Goal: Transaction & Acquisition: Purchase product/service

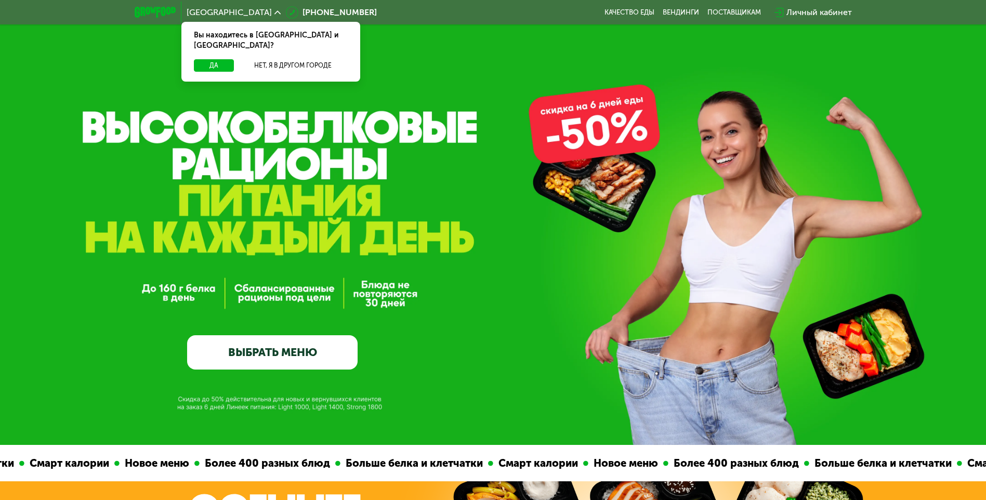
click at [275, 351] on link "ВЫБРАТЬ МЕНЮ" at bounding box center [272, 352] width 170 height 34
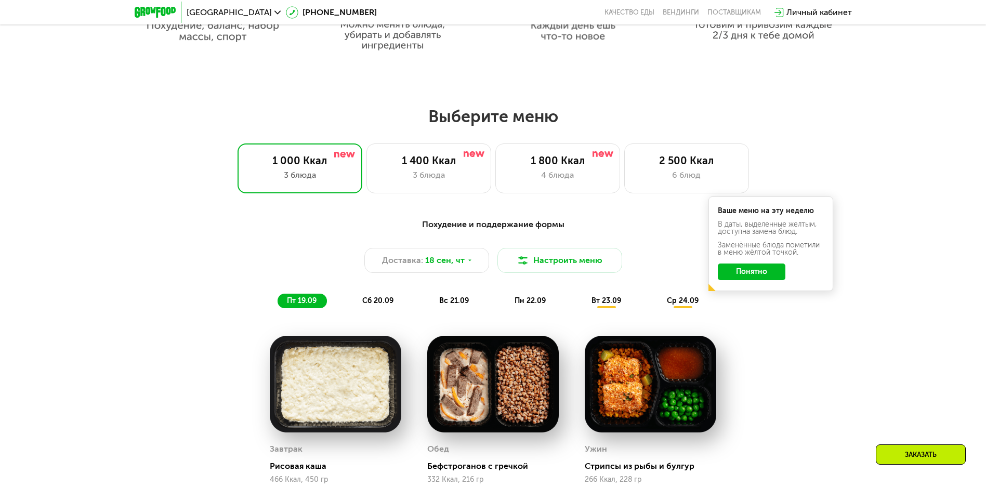
scroll to position [754, 0]
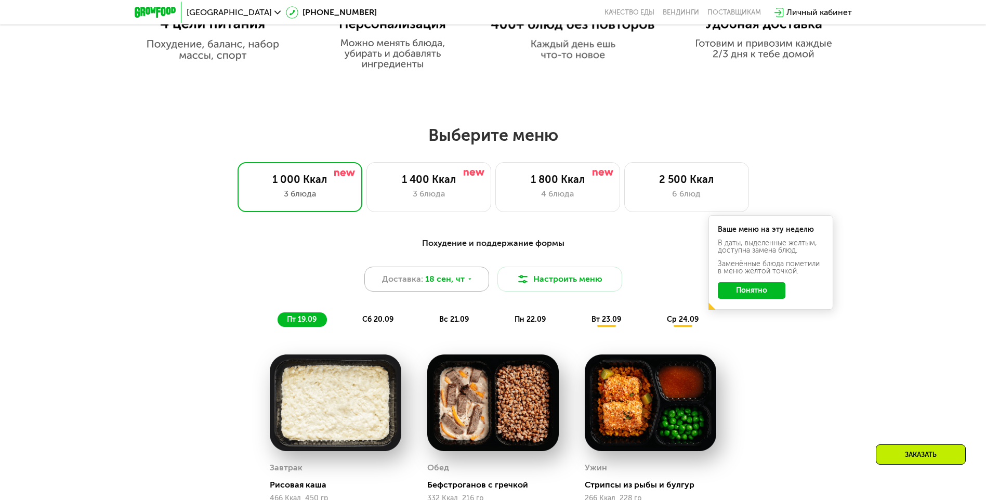
click at [467, 280] on icon at bounding box center [470, 279] width 6 height 6
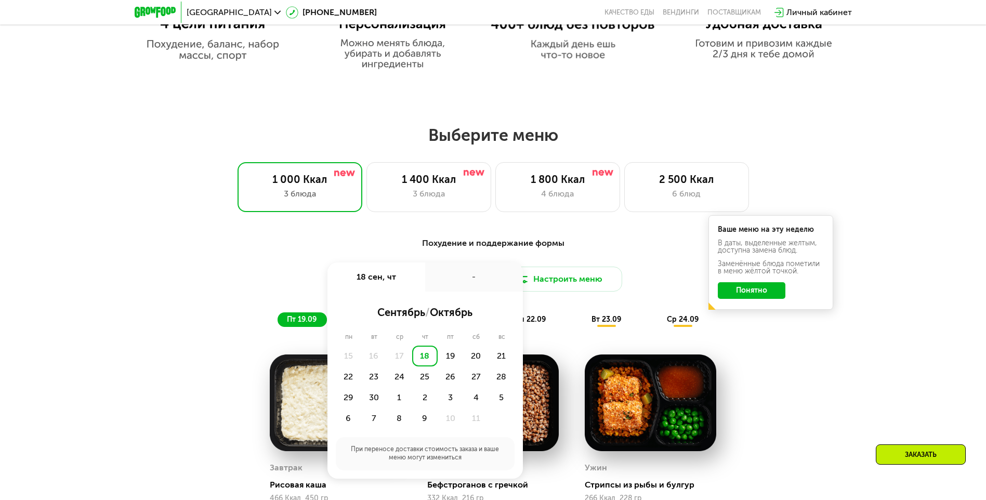
click at [467, 280] on div "-" at bounding box center [474, 276] width 98 height 29
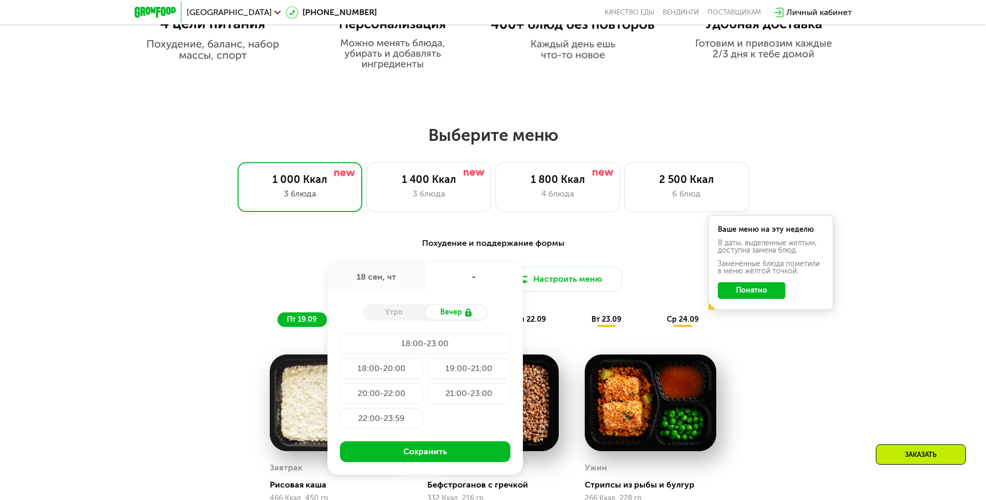
click at [655, 244] on div "Похудение и поддержание формы" at bounding box center [493, 243] width 615 height 13
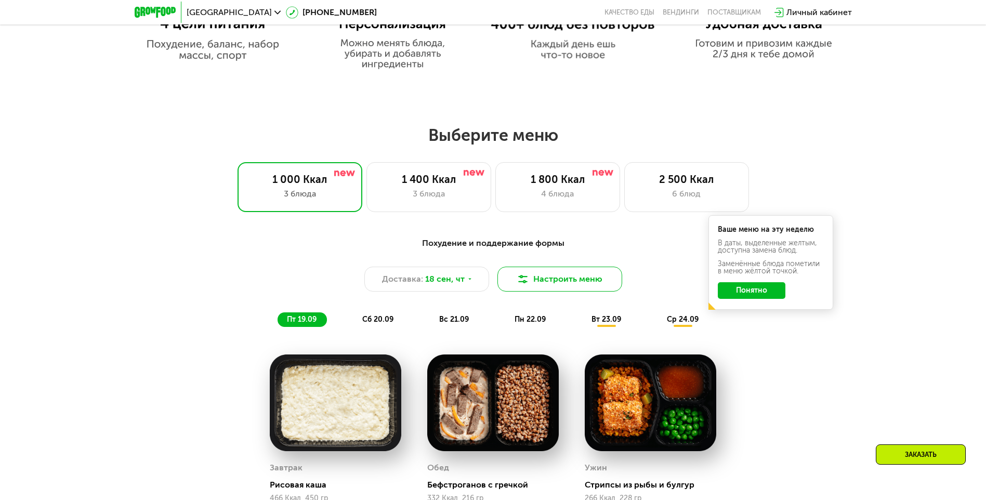
click at [572, 285] on button "Настроить меню" at bounding box center [559, 279] width 125 height 25
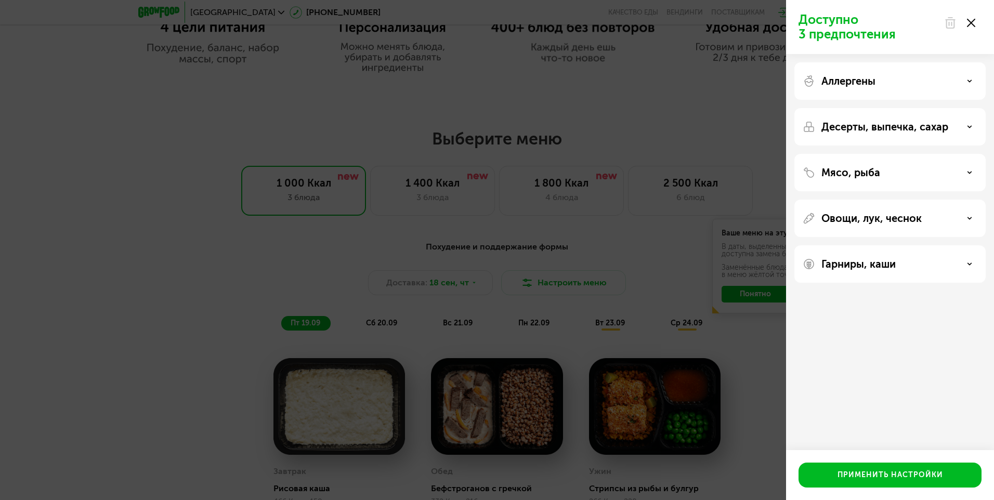
click at [971, 82] on icon at bounding box center [969, 80] width 5 height 5
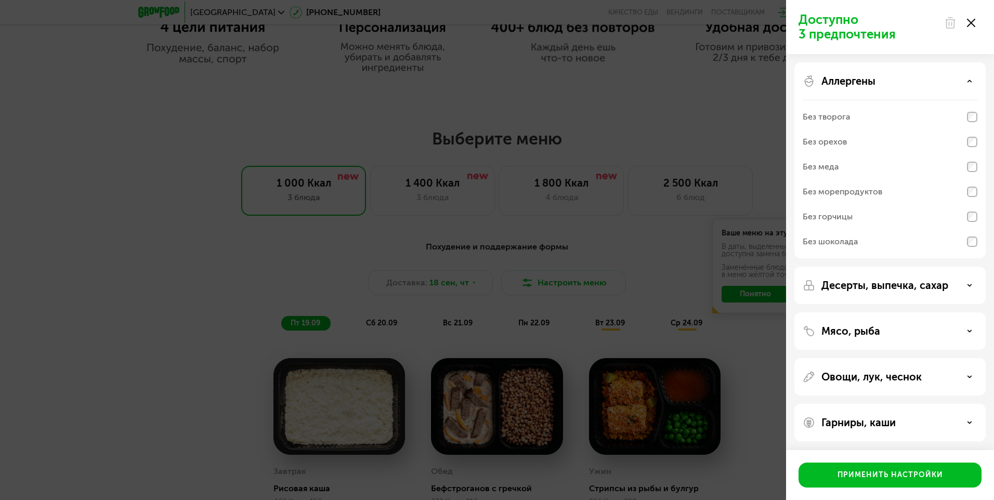
click at [971, 82] on use at bounding box center [970, 81] width 4 height 2
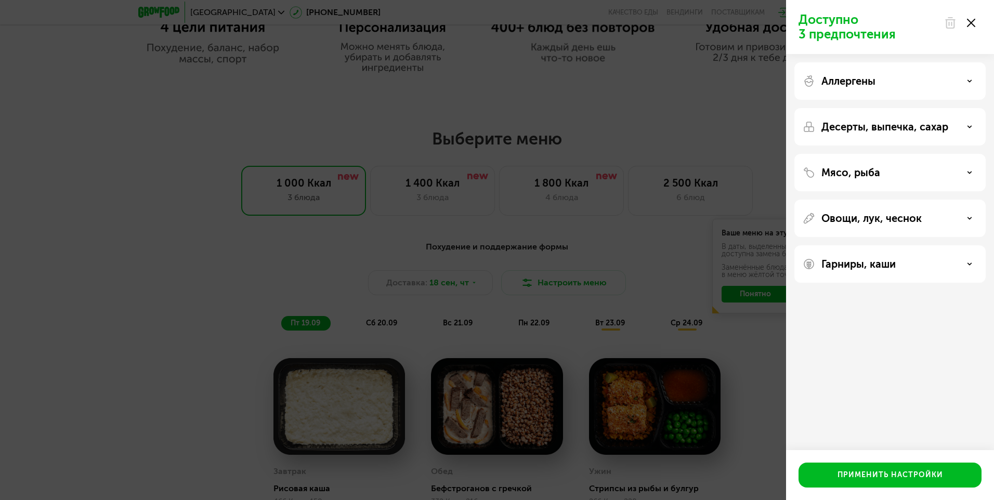
click at [967, 173] on icon at bounding box center [969, 172] width 5 height 5
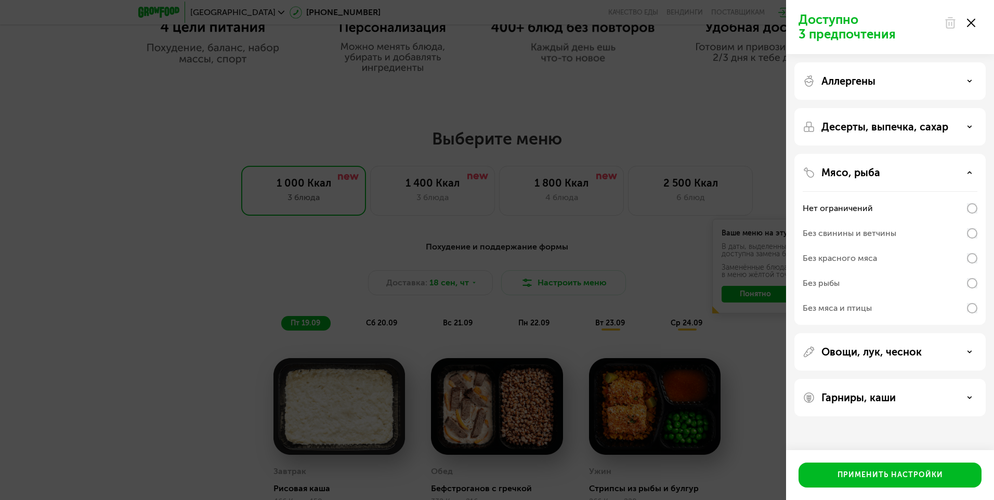
click at [967, 173] on icon at bounding box center [969, 172] width 5 height 5
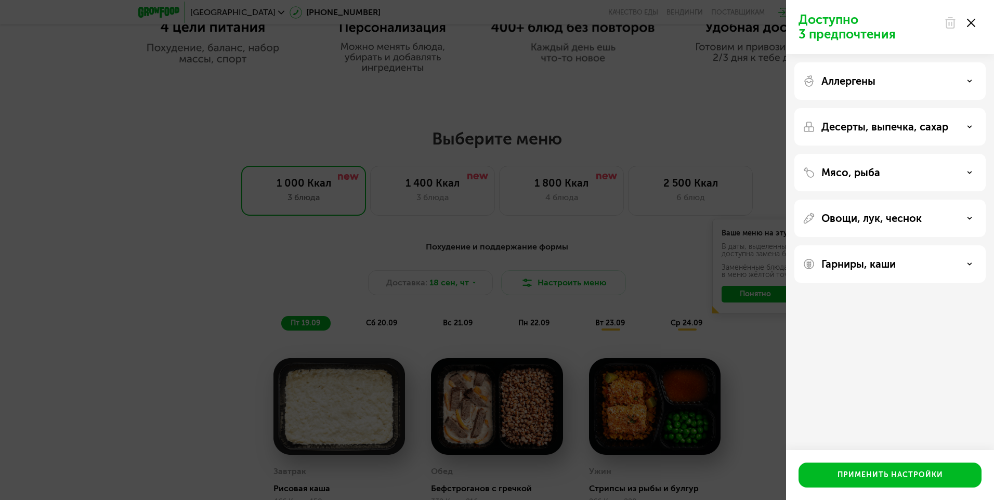
click at [966, 126] on div "Десерты, выпечка, сахар" at bounding box center [889, 127] width 175 height 12
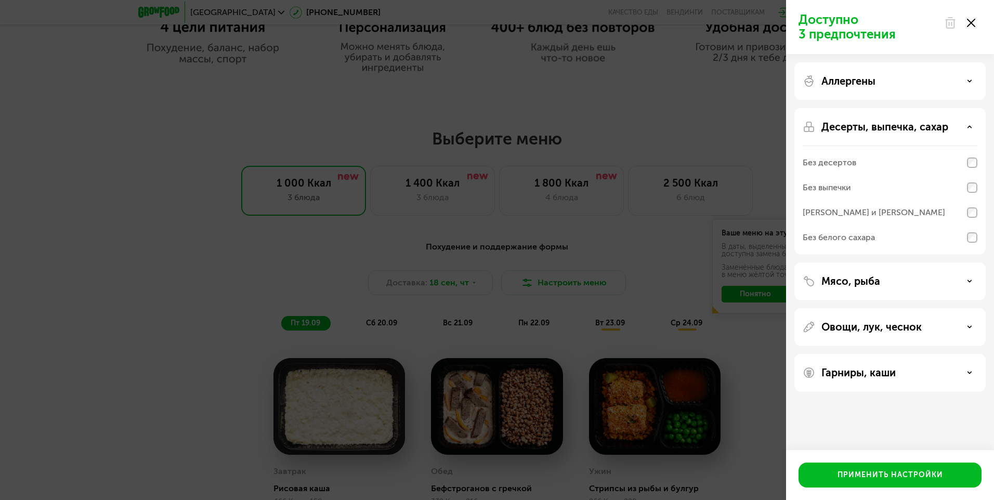
click at [966, 126] on div "Десерты, выпечка, сахар" at bounding box center [889, 127] width 175 height 12
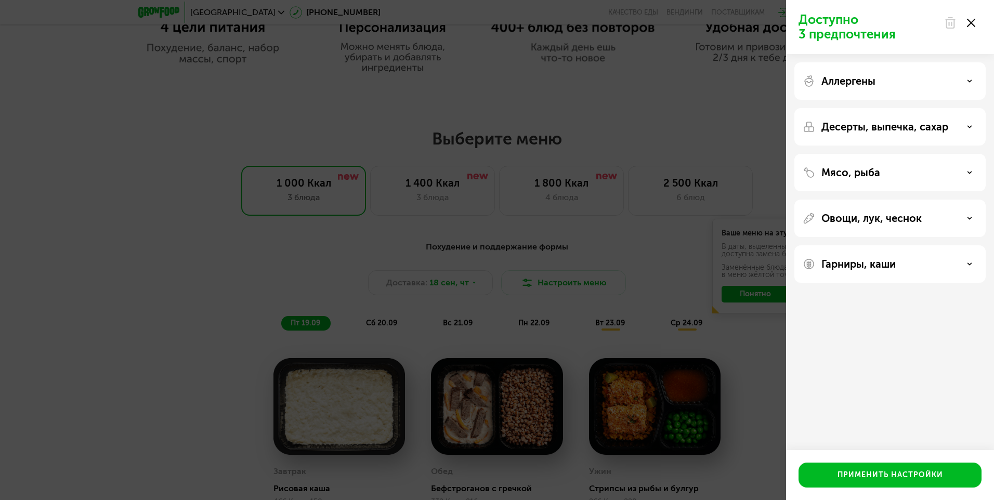
click at [971, 262] on icon at bounding box center [969, 263] width 5 height 5
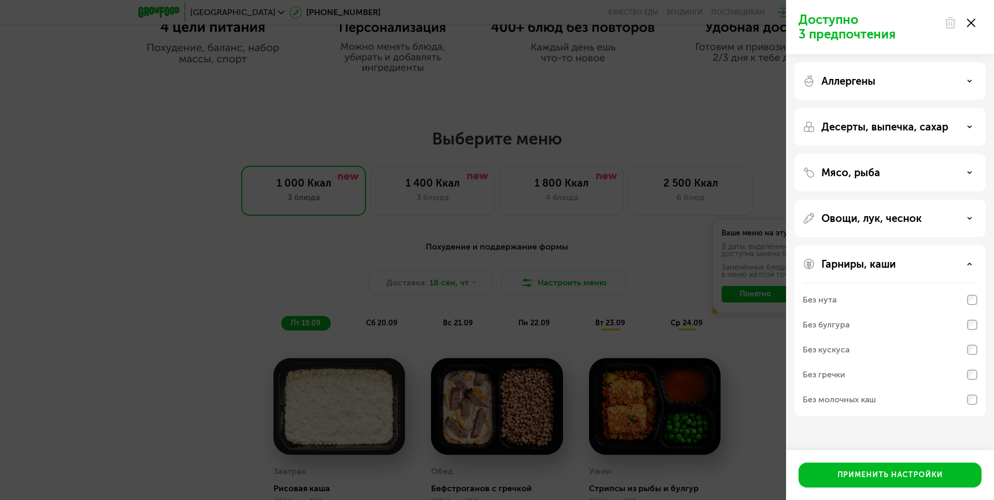
click at [971, 262] on icon at bounding box center [969, 263] width 5 height 5
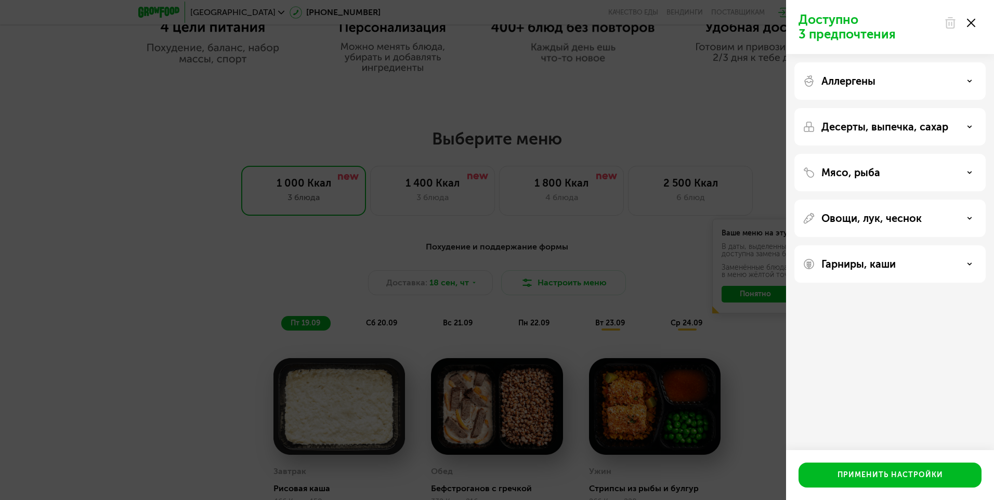
click at [969, 23] on icon at bounding box center [971, 23] width 8 height 8
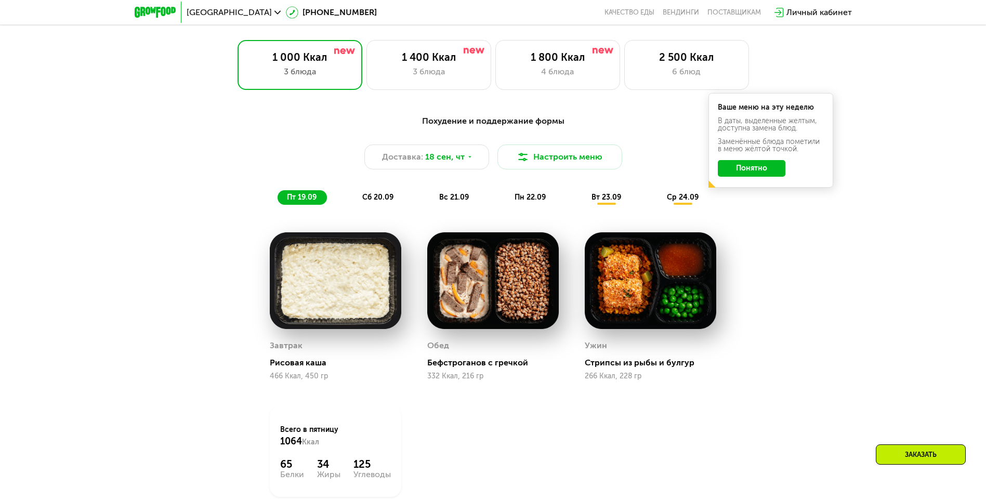
scroll to position [858, 0]
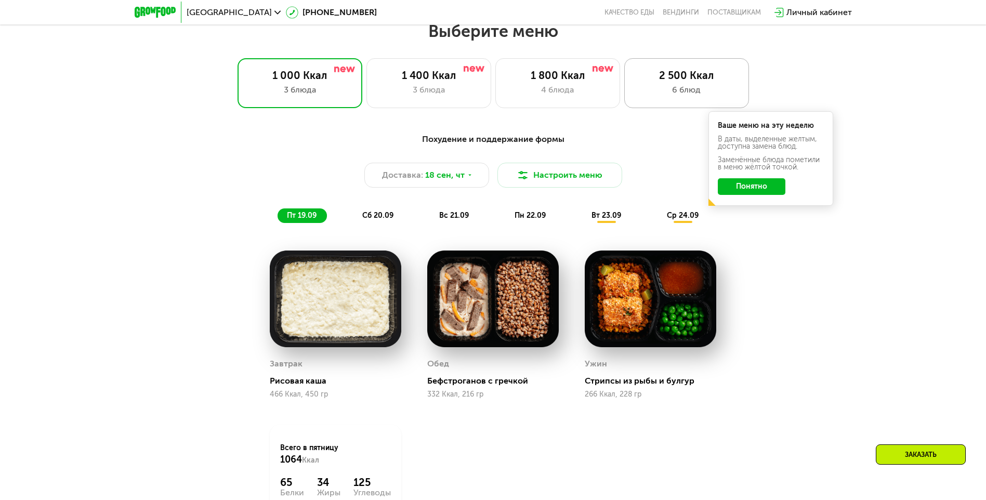
click at [681, 82] on div "2 500 Ккал" at bounding box center [686, 75] width 103 height 12
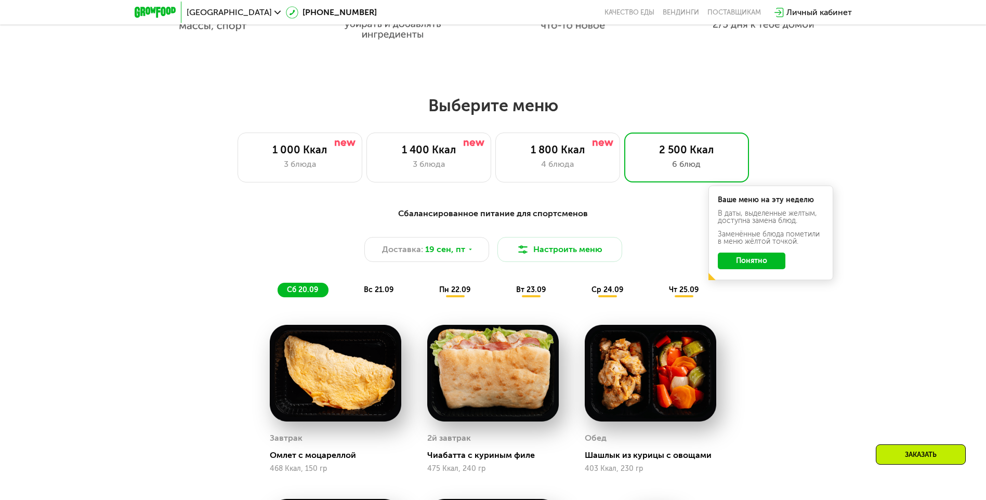
scroll to position [754, 0]
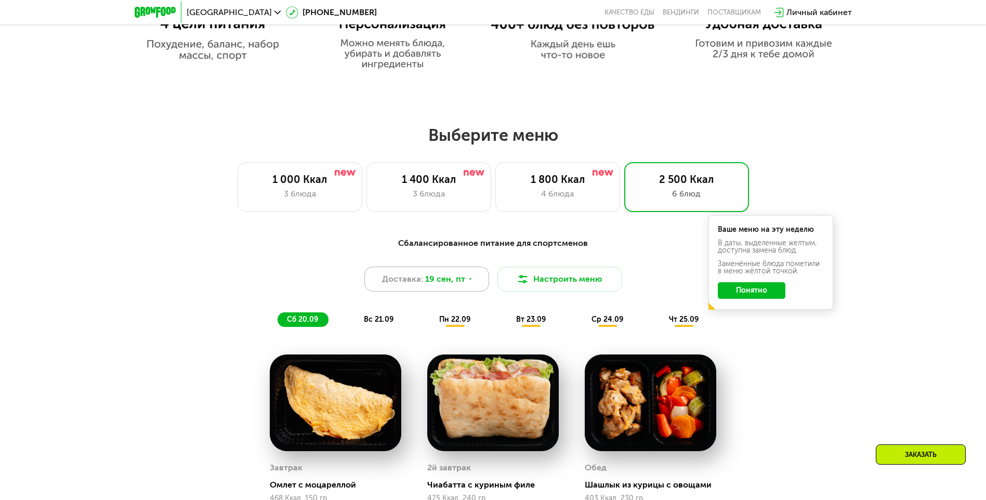
click at [469, 280] on use at bounding box center [470, 280] width 3 height 2
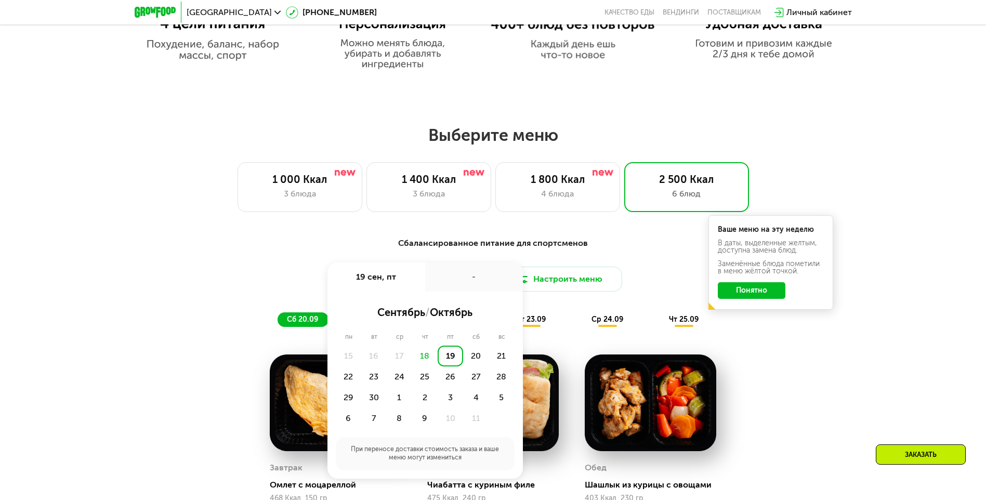
click at [428, 363] on div "18" at bounding box center [424, 356] width 25 height 21
click at [427, 360] on div "18" at bounding box center [424, 356] width 25 height 21
click at [593, 182] on div "1 800 Ккал" at bounding box center [557, 179] width 103 height 12
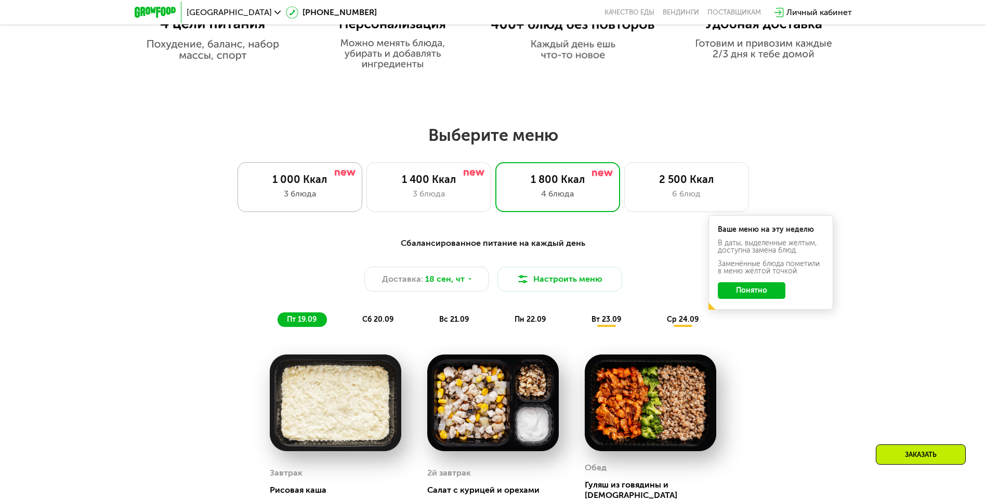
click at [315, 191] on div "1 000 Ккал 3 блюда" at bounding box center [299, 187] width 125 height 50
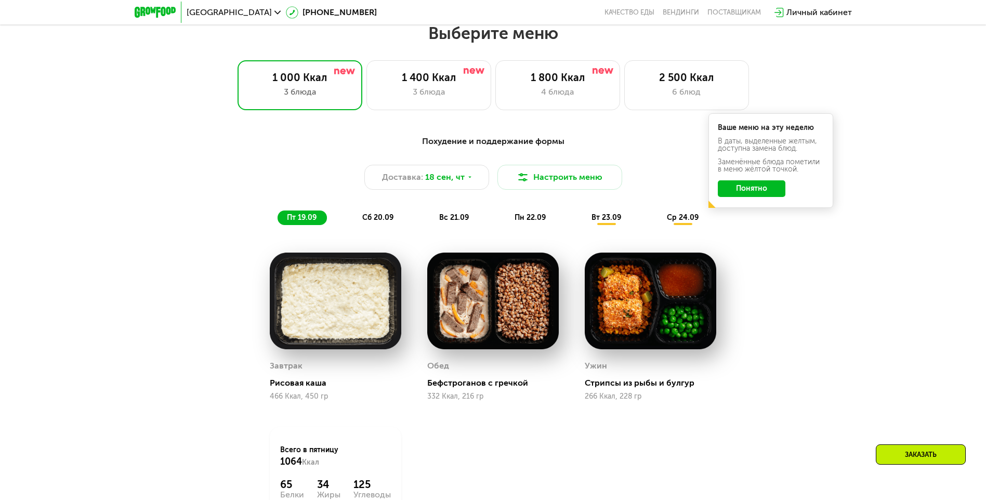
scroll to position [858, 0]
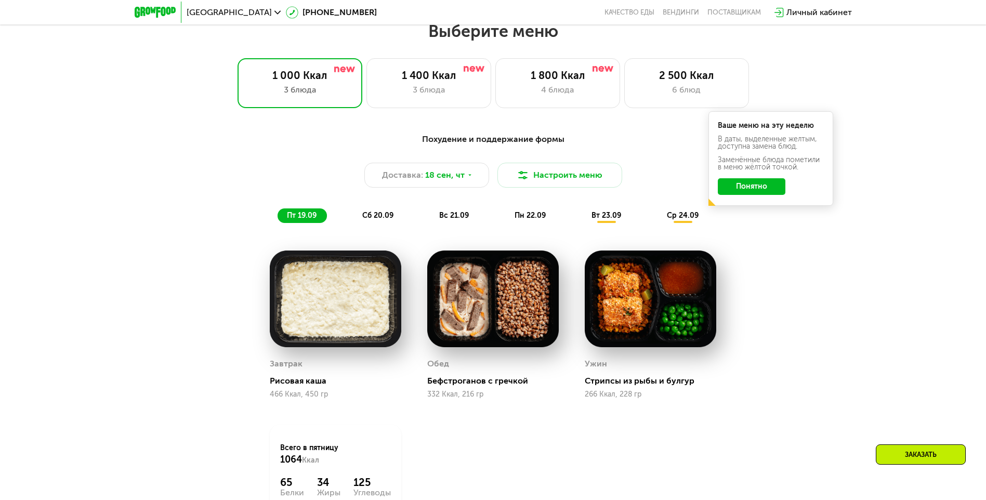
click at [486, 312] on img at bounding box center [492, 298] width 131 height 97
click at [457, 287] on img at bounding box center [492, 298] width 131 height 97
click at [496, 292] on img at bounding box center [492, 298] width 131 height 97
click at [448, 289] on img at bounding box center [492, 298] width 131 height 97
click at [514, 298] on img at bounding box center [492, 298] width 131 height 97
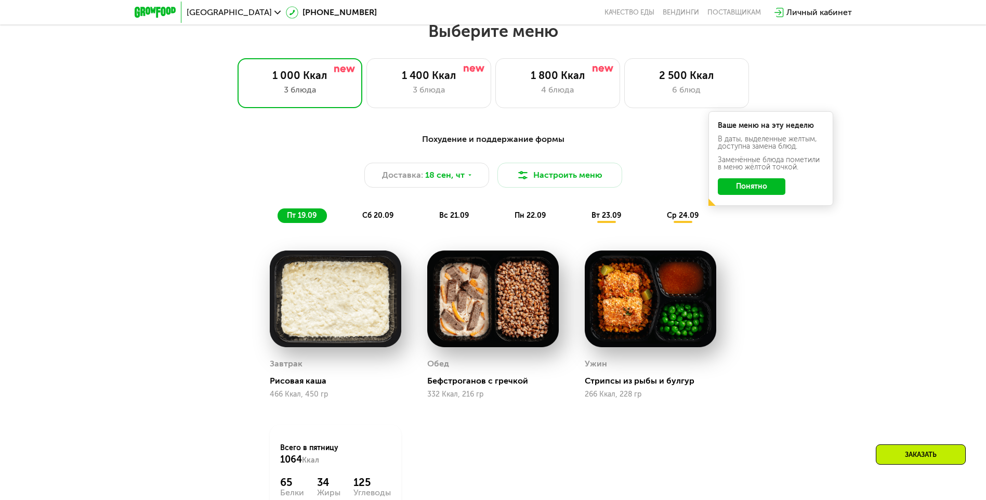
click at [757, 191] on button "Понятно" at bounding box center [752, 186] width 68 height 17
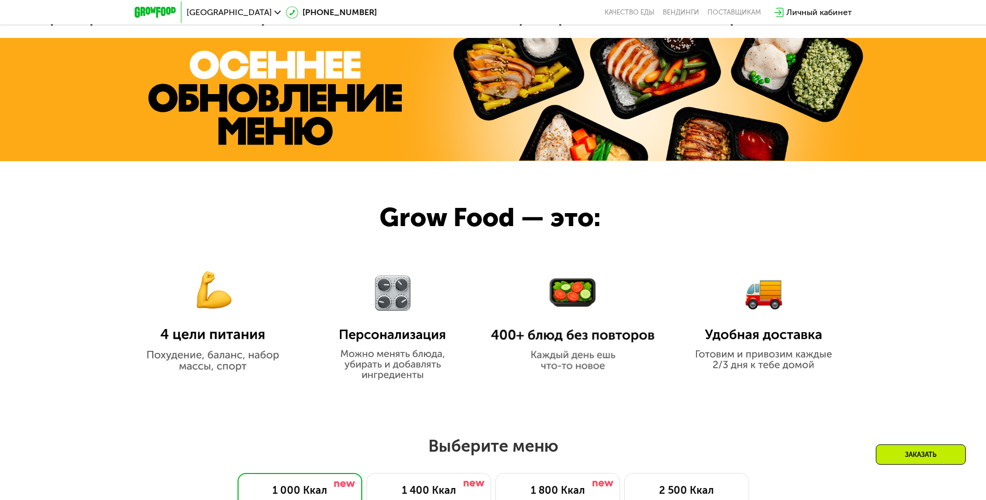
scroll to position [442, 0]
